Goal: Information Seeking & Learning: Learn about a topic

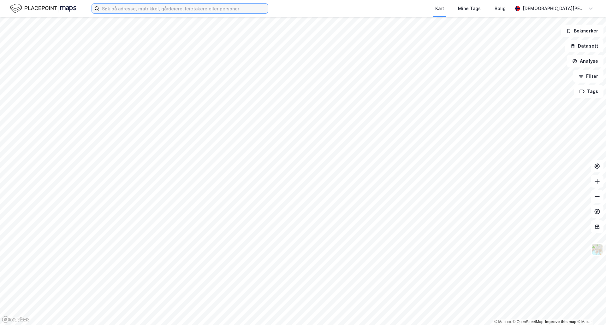
click at [163, 9] on input at bounding box center [183, 8] width 169 height 9
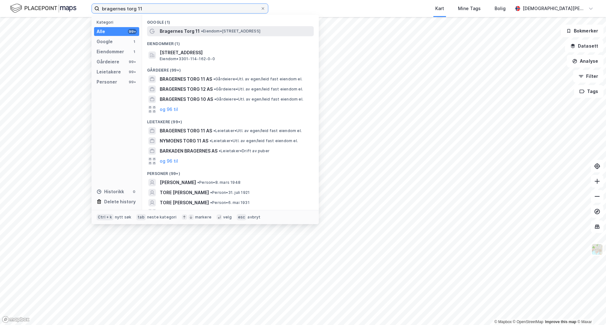
type input "bragernes torg 11"
click at [173, 32] on span "Bragernes Torg 11" at bounding box center [180, 31] width 40 height 8
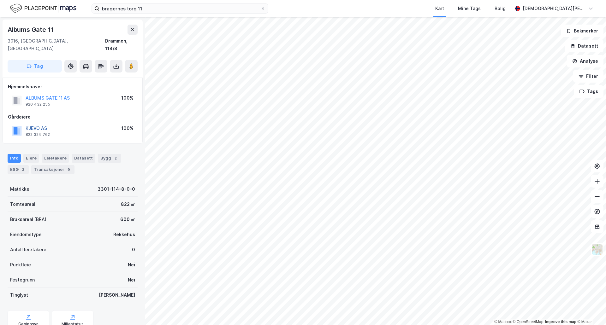
click at [0, 0] on button "KJEVO AS" at bounding box center [0, 0] width 0 height 0
click at [51, 165] on div "Transaksjoner 5" at bounding box center [52, 169] width 43 height 9
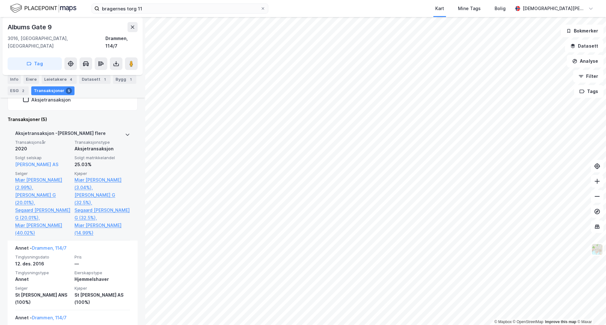
scroll to position [221, 0]
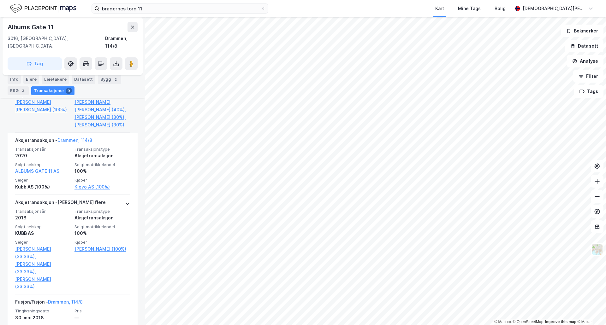
scroll to position [253, 0]
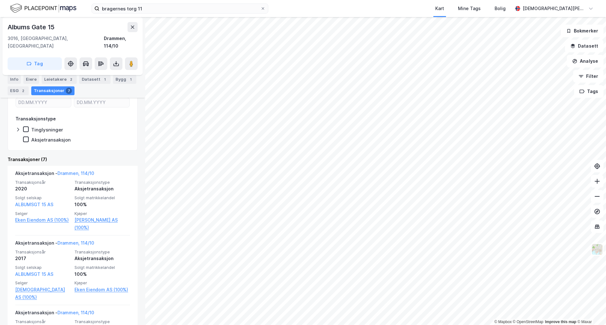
scroll to position [158, 0]
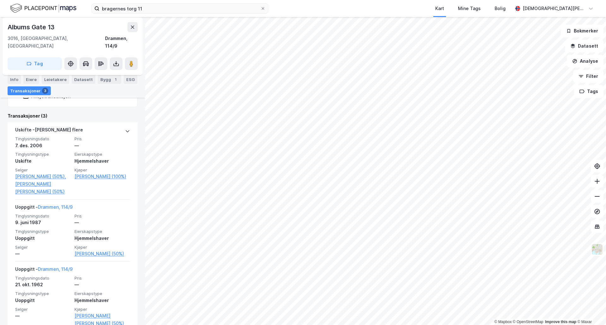
scroll to position [143, 0]
